Goal: Transaction & Acquisition: Book appointment/travel/reservation

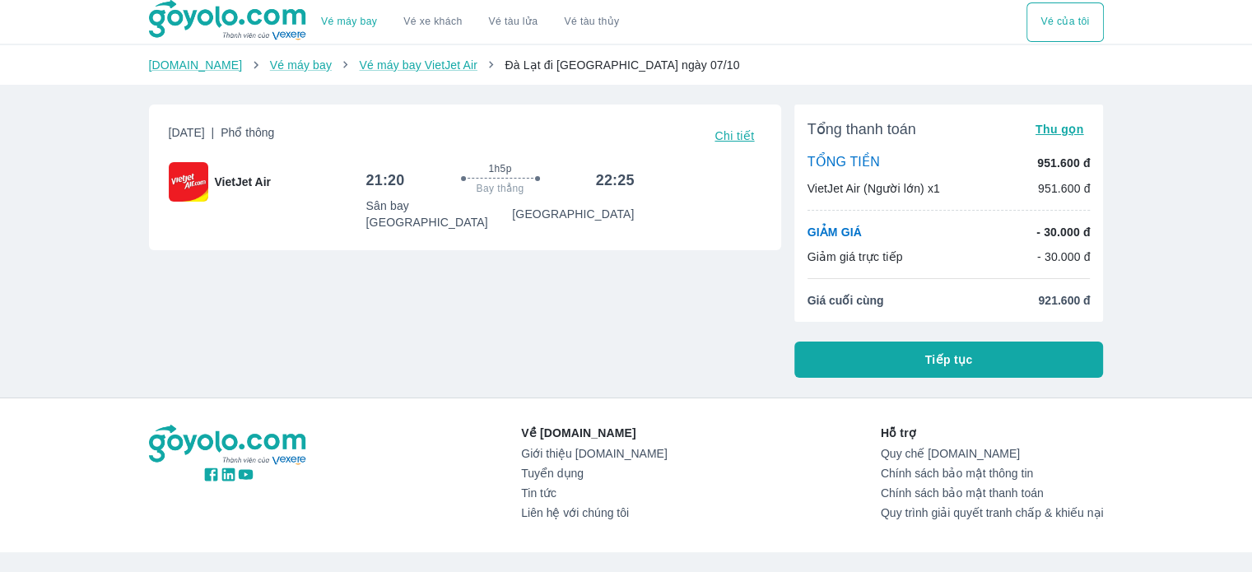
click at [944, 364] on span "Tiếp tục" at bounding box center [949, 359] width 48 height 16
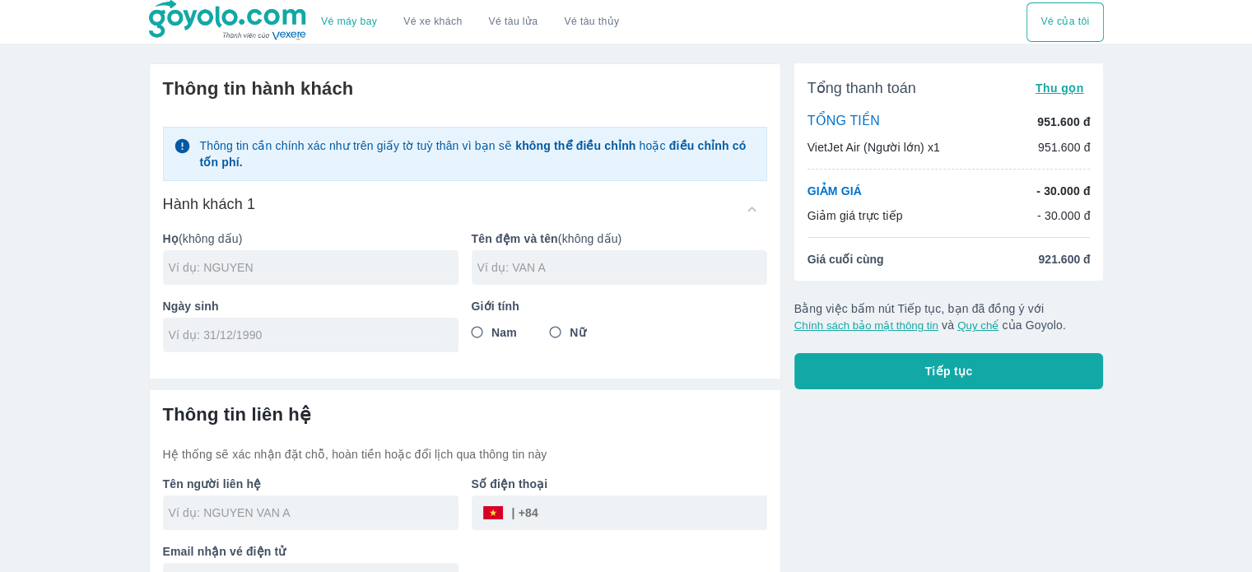
click at [277, 26] on img at bounding box center [229, 20] width 160 height 41
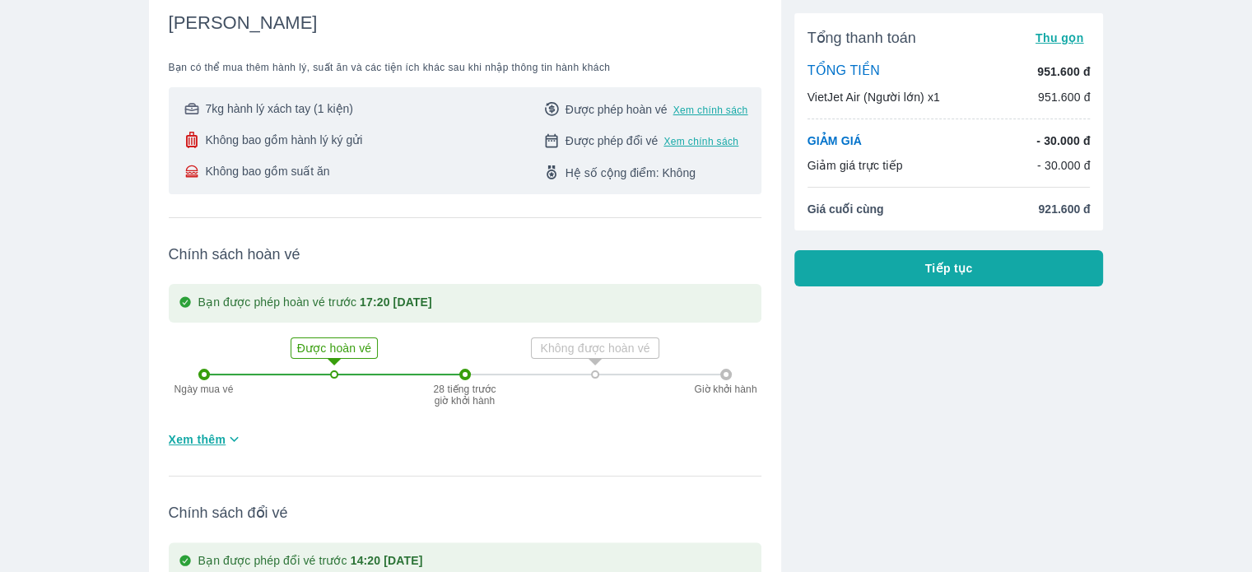
scroll to position [147, 0]
